Goal: Task Accomplishment & Management: Manage account settings

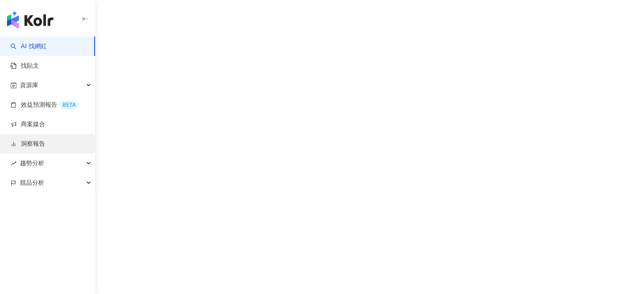
click at [45, 144] on link "洞察報告" at bounding box center [27, 144] width 35 height 9
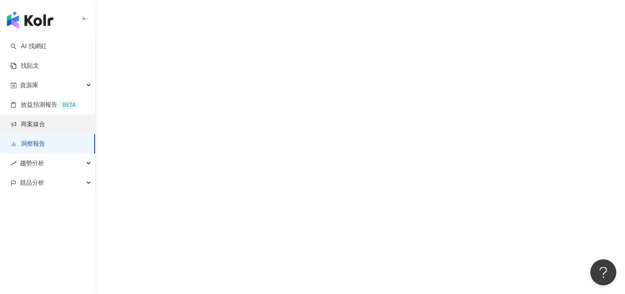
click at [45, 124] on link "商案媒合" at bounding box center [27, 124] width 35 height 9
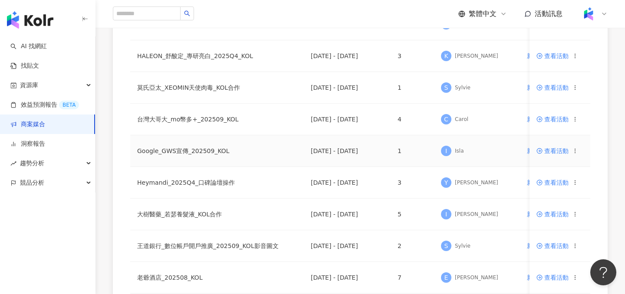
scroll to position [265, 0]
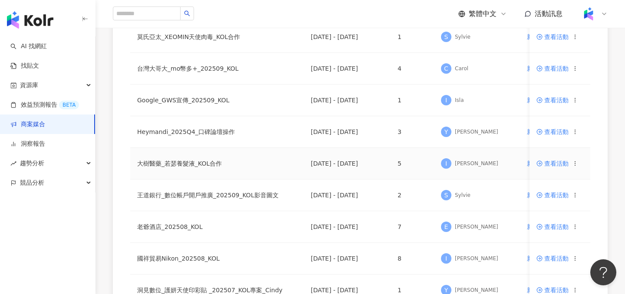
click at [553, 161] on span "查看活動" at bounding box center [552, 164] width 32 height 6
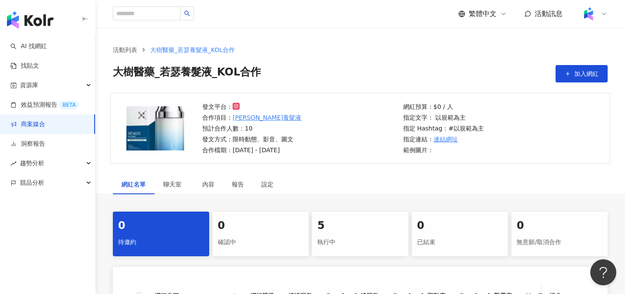
click at [344, 233] on div "5" at bounding box center [360, 226] width 86 height 15
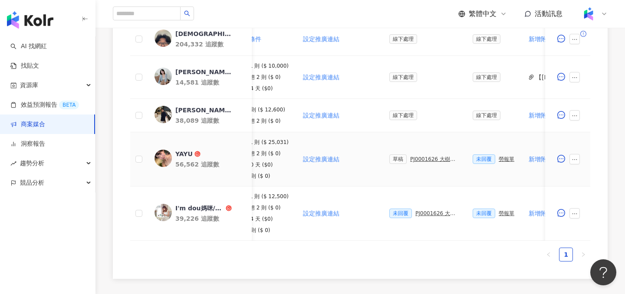
scroll to position [0, 168]
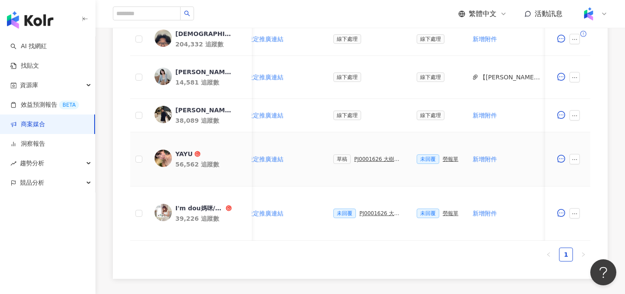
click at [374, 160] on div "PJ0001626 大樹醫藥_[PERSON_NAME]養髮液_KOL合作" at bounding box center [378, 159] width 49 height 6
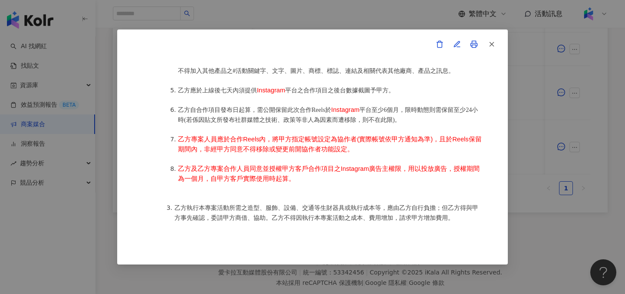
scroll to position [589, 0]
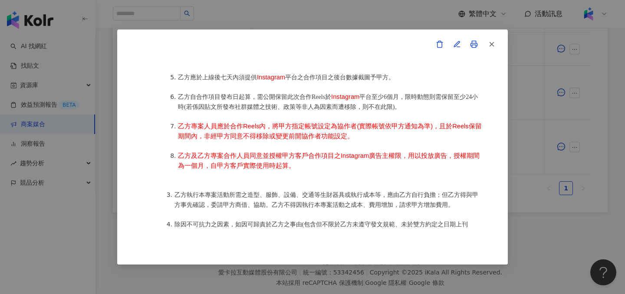
click at [539, 113] on div "活動確認單 約定雙方 甲方名稱：愛[PERSON_NAME]互動媒體股份有限公司 甲方負責人：程世嘉 甲方統一編號：53342456 甲方地址：104 [ST…" at bounding box center [312, 147] width 625 height 294
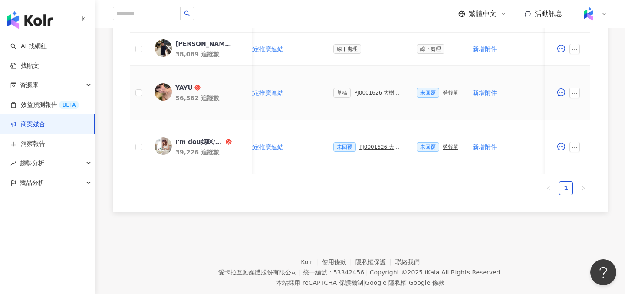
click at [375, 92] on div "PJ0001626 大樹醫藥_[PERSON_NAME]養髮液_KOL合作" at bounding box center [378, 93] width 49 height 6
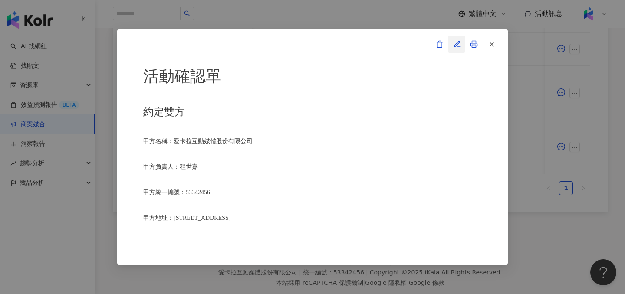
click at [454, 48] on button "button" at bounding box center [456, 44] width 17 height 17
click at [453, 46] on icon "button" at bounding box center [457, 44] width 8 height 8
click at [455, 44] on icon "button" at bounding box center [457, 44] width 6 height 6
click at [490, 43] on icon "button" at bounding box center [492, 44] width 8 height 8
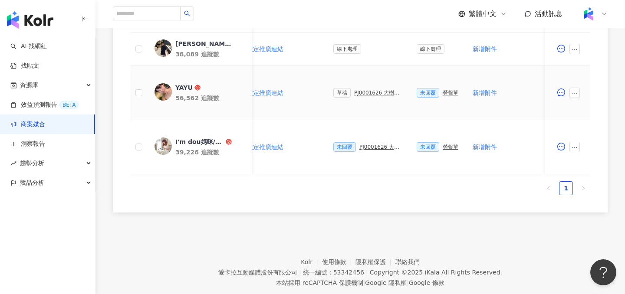
click at [363, 90] on div "PJ0001626 大樹醫藥_[PERSON_NAME]養髮液_KOL合作" at bounding box center [378, 93] width 49 height 6
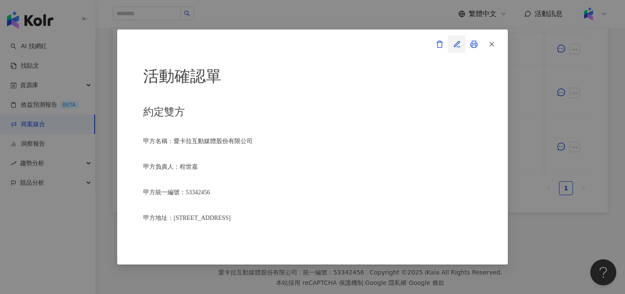
click at [456, 44] on icon "button" at bounding box center [457, 44] width 8 height 8
click at [10, 29] on div "活動確認單 約定雙方 甲方名稱：愛[PERSON_NAME]互動媒體股份有限公司 甲方負責人：程世嘉 甲方統一編號：53342456 甲方地址：104 [ST…" at bounding box center [312, 147] width 625 height 294
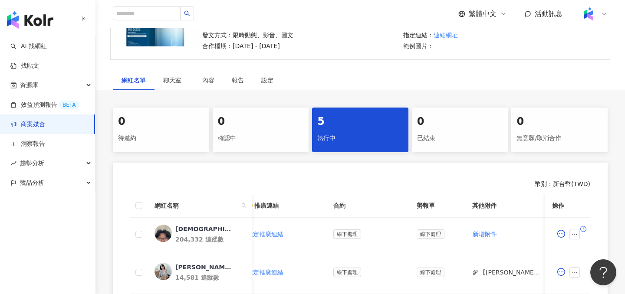
scroll to position [285, 0]
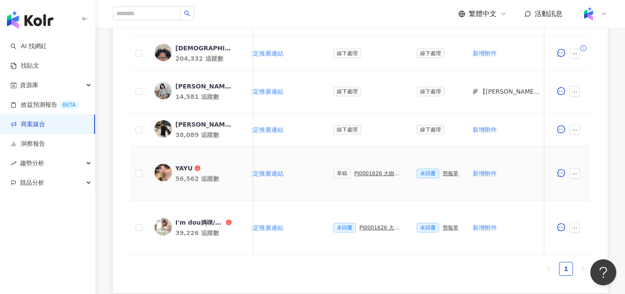
click at [367, 174] on div "PJ0001626 大樹醫藥_[PERSON_NAME]養髮液_KOL合作" at bounding box center [378, 173] width 49 height 6
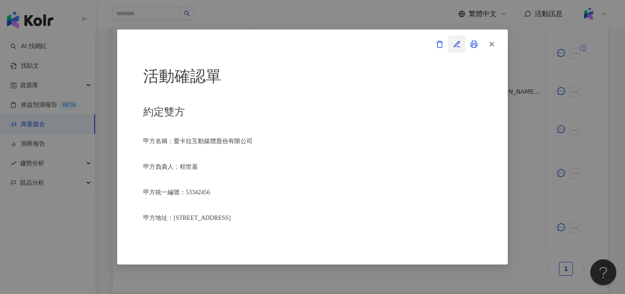
click at [460, 47] on icon "button" at bounding box center [457, 44] width 8 height 8
click at [102, 103] on div "活動確認單 約定雙方 甲方名稱：愛[PERSON_NAME]互動媒體股份有限公司 甲方負責人：程世嘉 甲方統一編號：53342456 甲方地址：104 [ST…" at bounding box center [312, 147] width 625 height 294
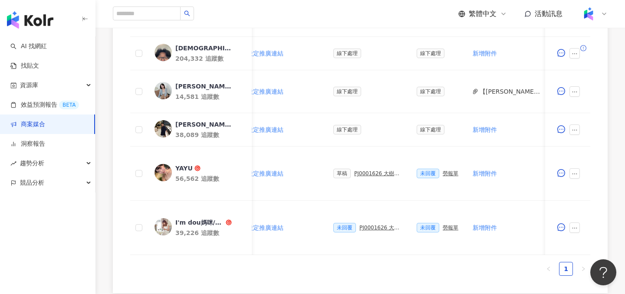
click at [45, 129] on link "商案媒合" at bounding box center [27, 124] width 35 height 9
click at [42, 126] on link "商案媒合" at bounding box center [27, 124] width 35 height 9
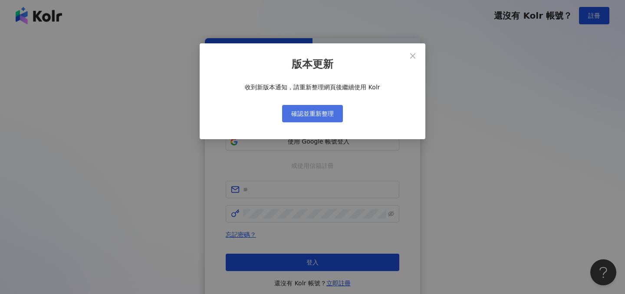
click at [313, 115] on span "確認並重新整理" at bounding box center [312, 113] width 43 height 7
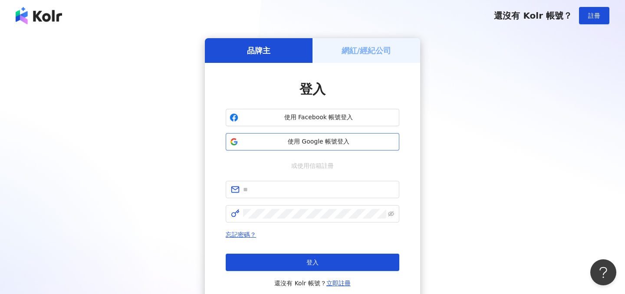
click at [259, 145] on span "使用 Google 帳號登入" at bounding box center [319, 142] width 154 height 9
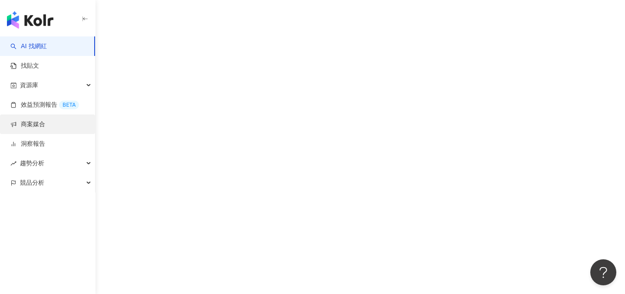
click at [45, 122] on link "商案媒合" at bounding box center [27, 124] width 35 height 9
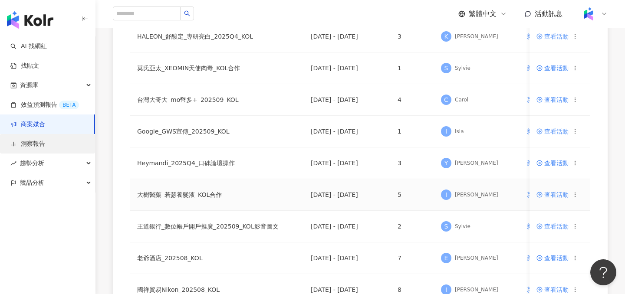
scroll to position [234, 0]
click at [550, 194] on span "查看活動" at bounding box center [552, 194] width 32 height 6
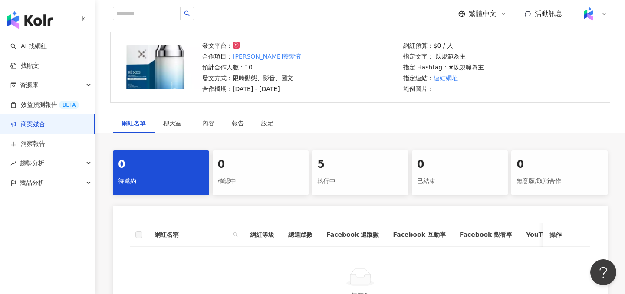
click at [331, 163] on div "5" at bounding box center [360, 164] width 86 height 15
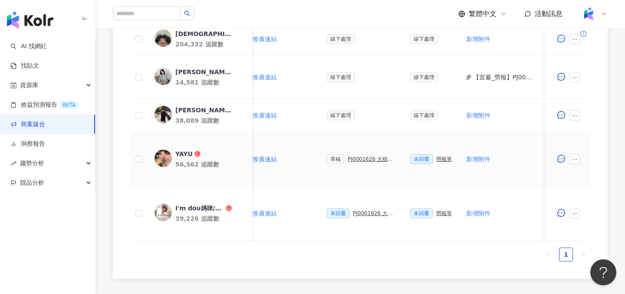
scroll to position [0, 191]
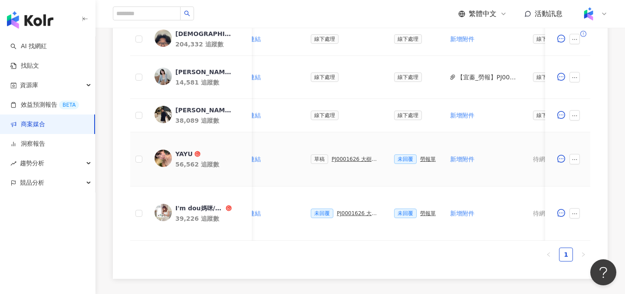
click at [349, 159] on div "PJ0001626 大樹醫藥_[PERSON_NAME]養髮液_KOL合作" at bounding box center [355, 159] width 49 height 6
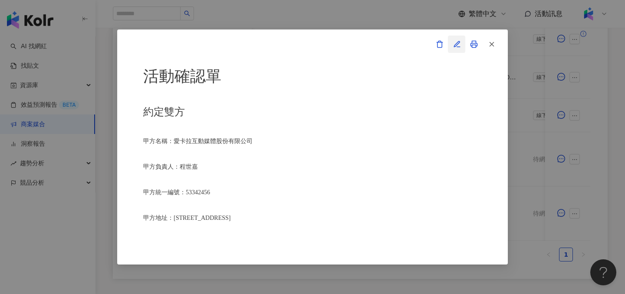
click at [450, 43] on button "button" at bounding box center [456, 44] width 17 height 17
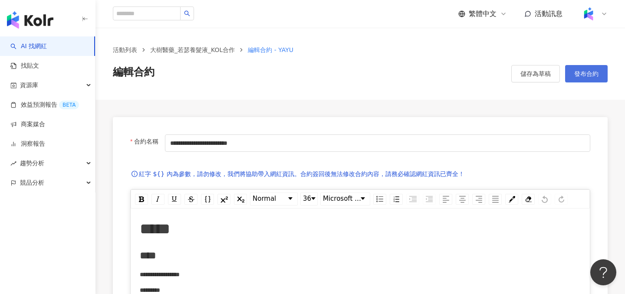
click at [585, 69] on button "發布合約" at bounding box center [586, 73] width 43 height 17
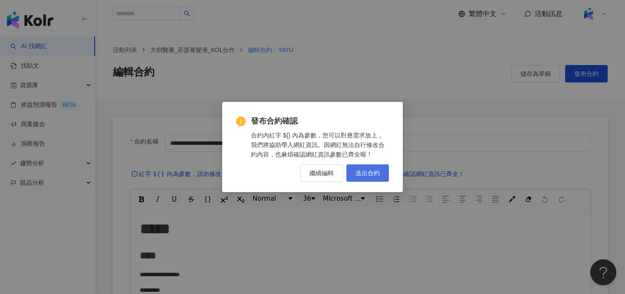
click at [366, 167] on button "送出合約" at bounding box center [367, 172] width 43 height 17
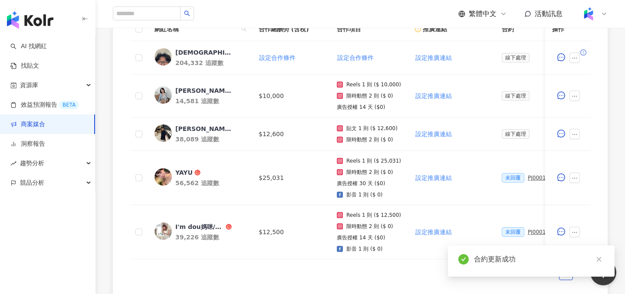
scroll to position [370, 0]
